Goal: Task Accomplishment & Management: Use online tool/utility

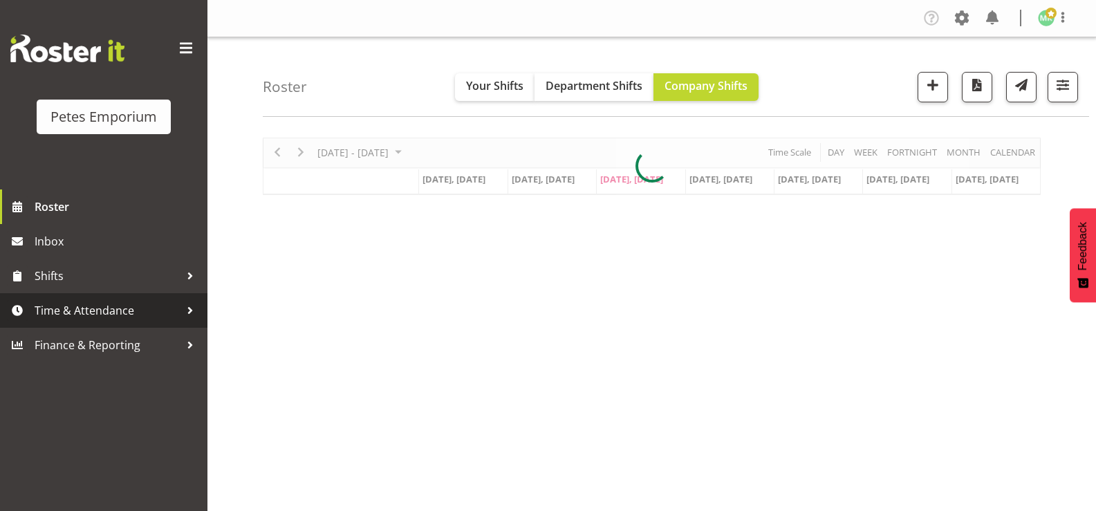
click at [174, 317] on span "Time & Attendance" at bounding box center [107, 310] width 145 height 21
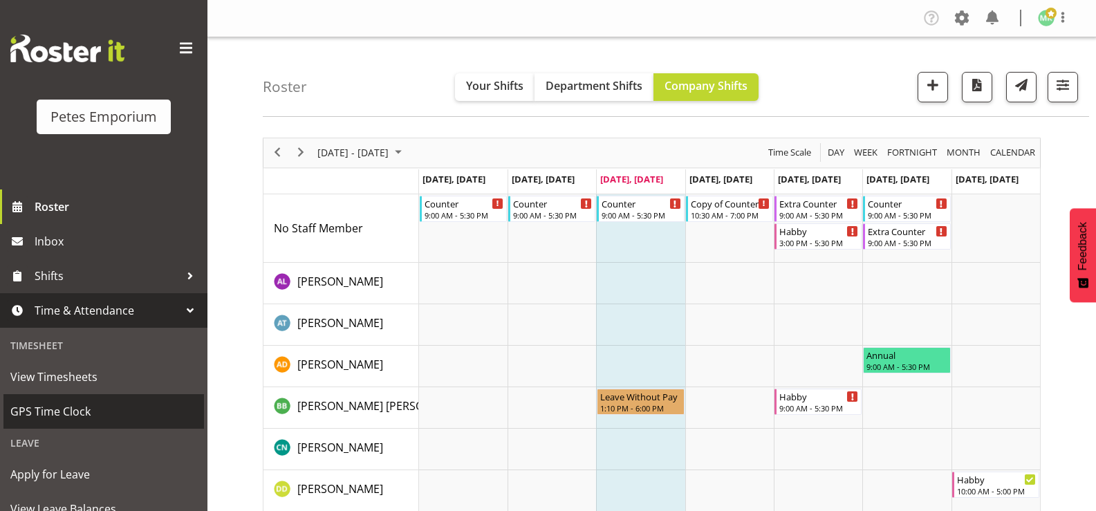
click at [111, 418] on span "GPS Time Clock" at bounding box center [103, 411] width 187 height 21
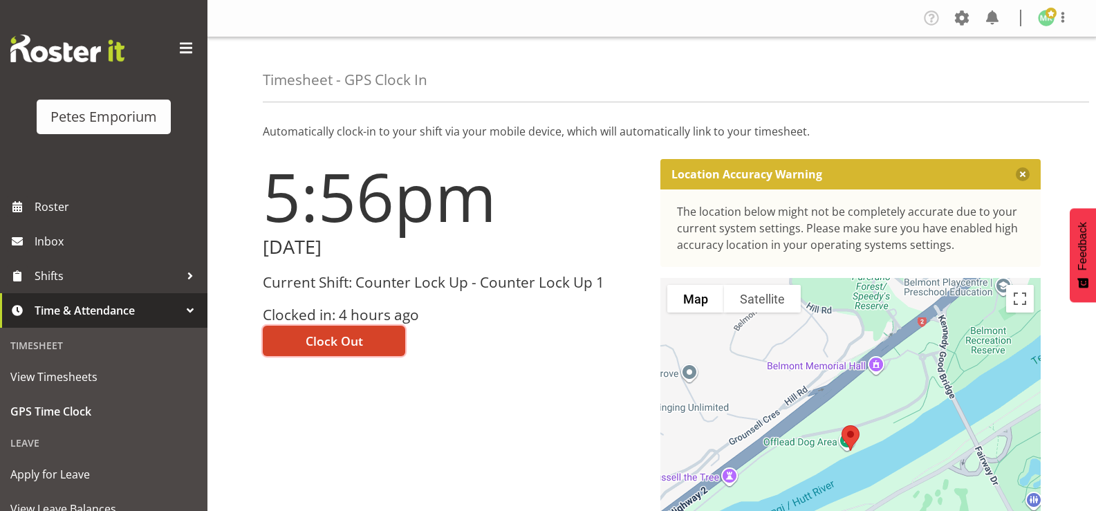
click at [381, 341] on button "Clock Out" at bounding box center [334, 341] width 142 height 30
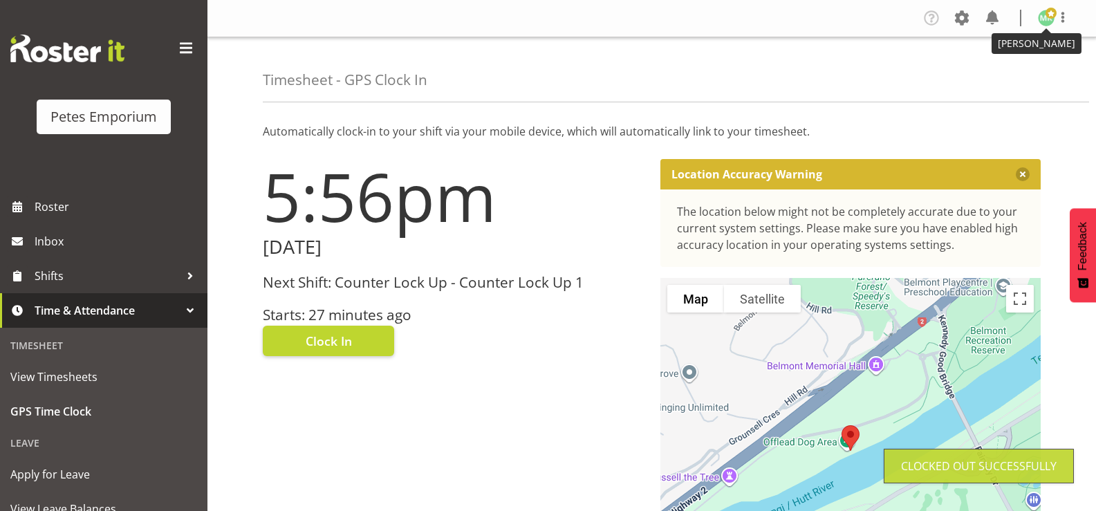
click at [1046, 22] on img at bounding box center [1046, 18] width 17 height 17
click at [996, 75] on link "Log Out" at bounding box center [1004, 72] width 133 height 25
